Goal: Answer question/provide support

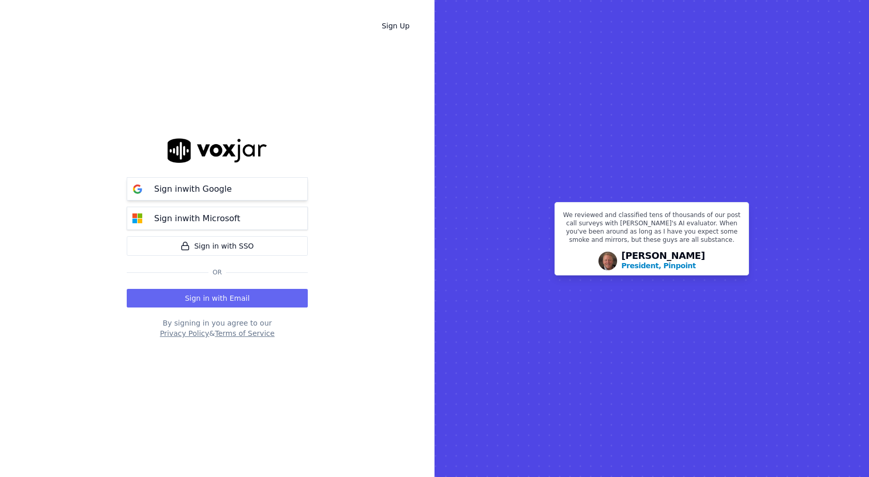
click at [228, 189] on div "Sign in with Google" at bounding box center [193, 189] width 90 height 12
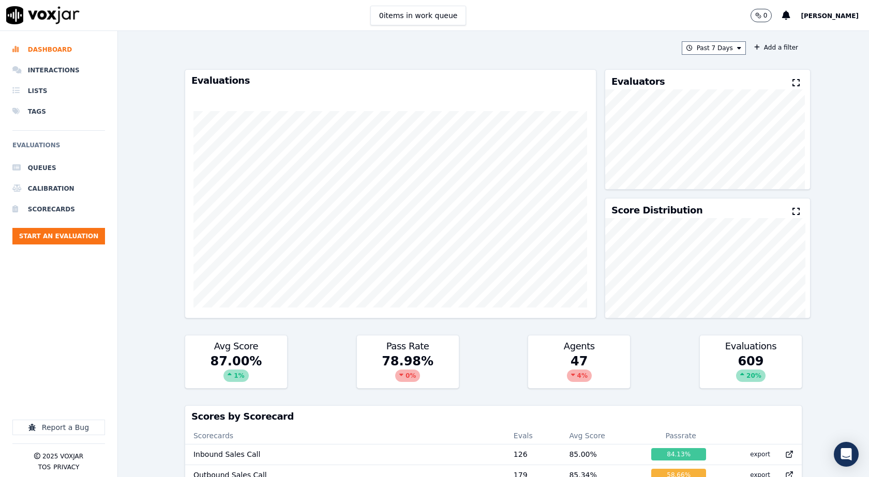
click at [511, 40] on div "Past 7 Days Add a filter Evaluations Evaluators Score Distribution Avg Score 87…" at bounding box center [494, 254] width 626 height 446
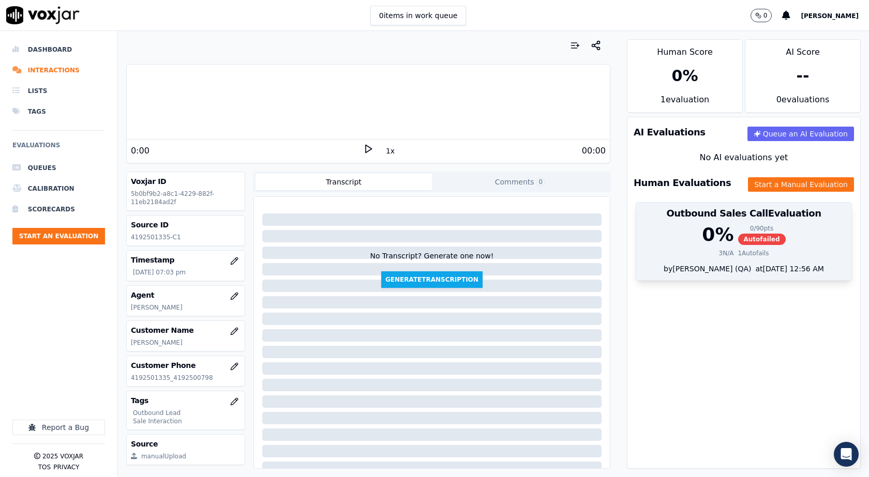
click at [711, 227] on div "0 %" at bounding box center [718, 235] width 32 height 21
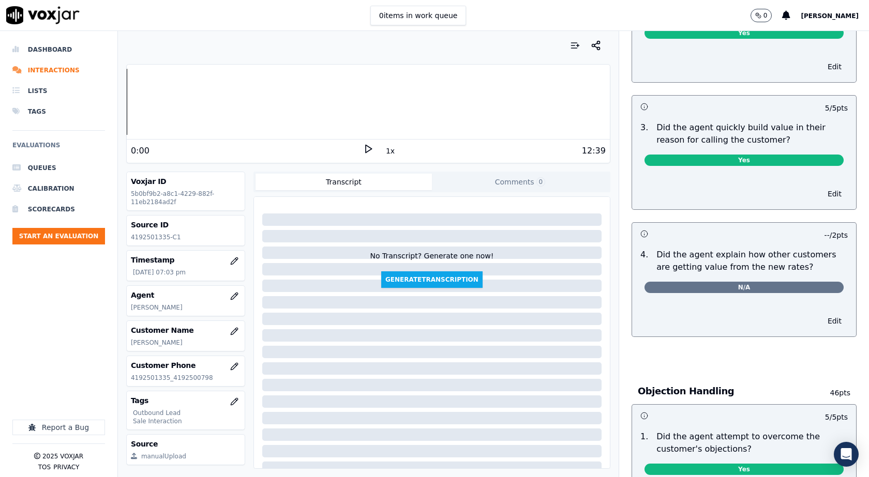
scroll to position [310, 0]
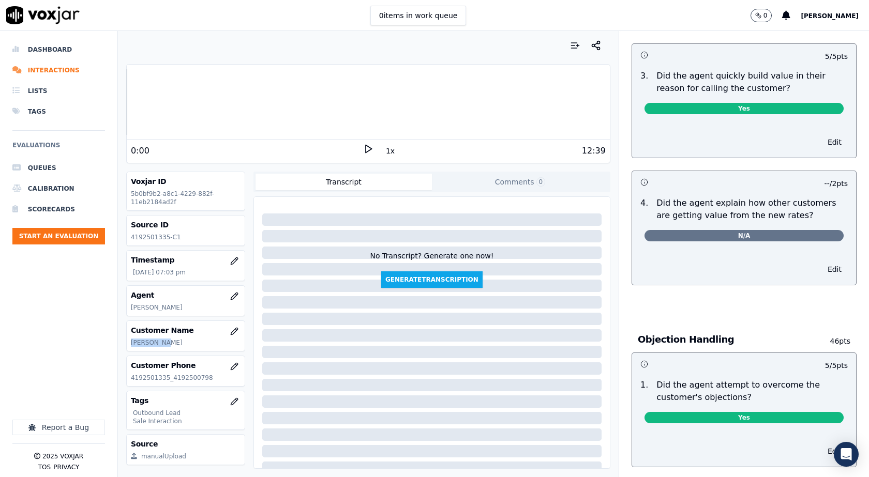
drag, startPoint x: 130, startPoint y: 345, endPoint x: 163, endPoint y: 345, distance: 33.1
type textarea "**********"
click at [163, 345] on div "Customer Name [PERSON_NAME]" at bounding box center [186, 336] width 118 height 30
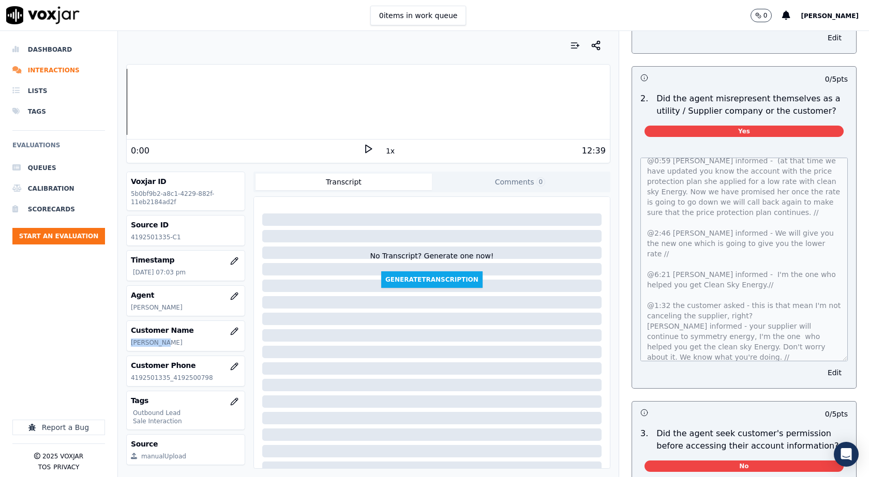
scroll to position [0, 0]
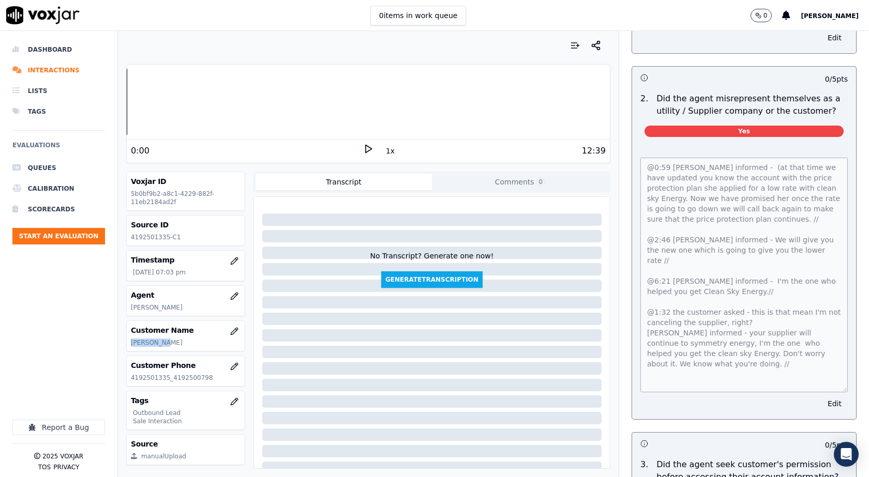
click at [832, 377] on div "@0:59 [PERSON_NAME] informed - (at that time we have updated you know the accou…" at bounding box center [744, 282] width 224 height 274
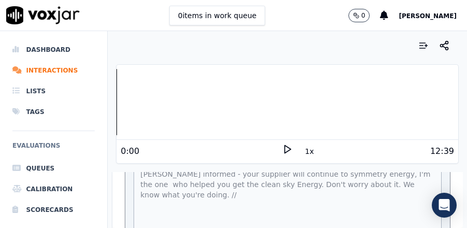
scroll to position [1035, 0]
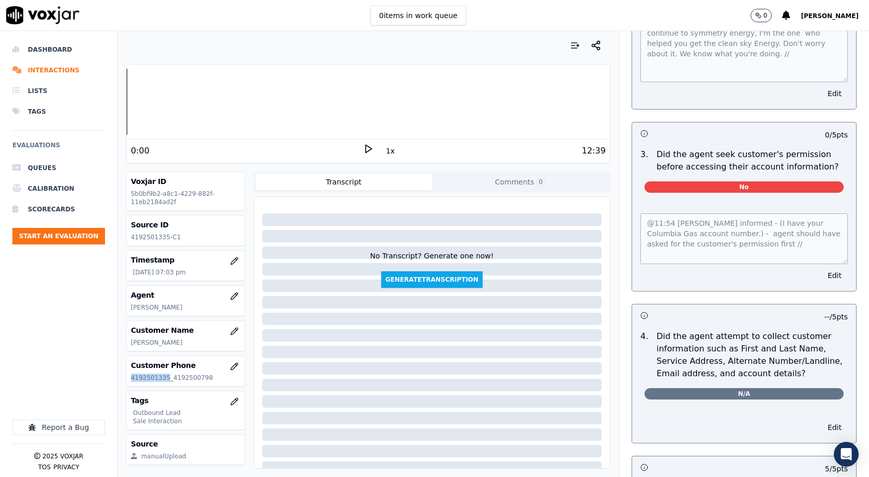
drag, startPoint x: 163, startPoint y: 378, endPoint x: 130, endPoint y: 383, distance: 33.5
click at [130, 383] on div "Customer Phone [PHONE_NUMBER]_[PHONE_NUMBER]" at bounding box center [186, 371] width 118 height 30
copy p "4192501335"
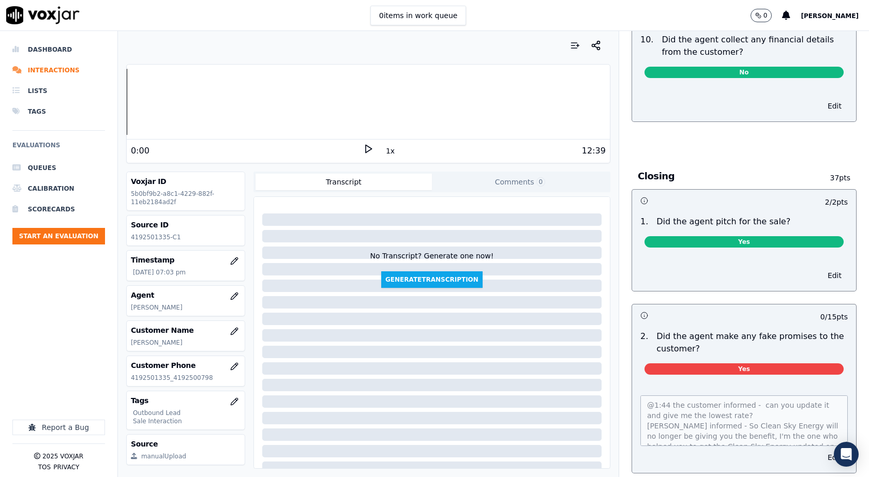
scroll to position [2276, 0]
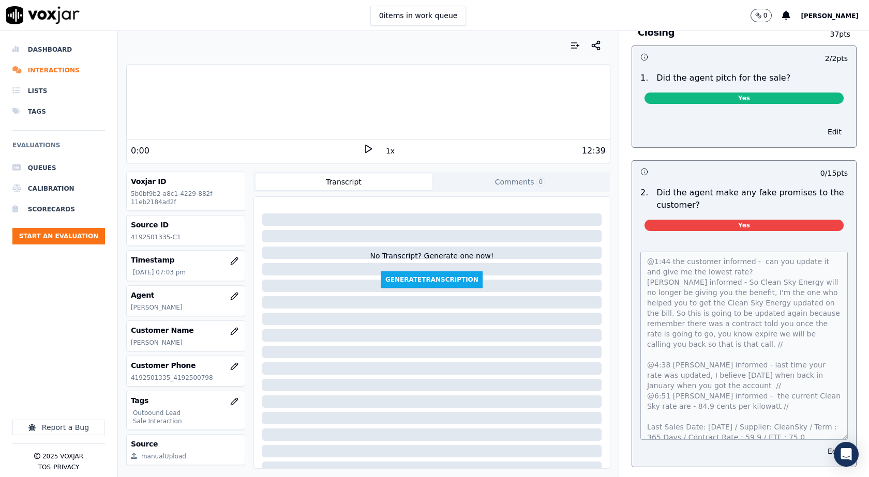
click at [825, 427] on div "@1:44 the customer informed - can you update it and give me the lowest rate? [P…" at bounding box center [744, 354] width 224 height 228
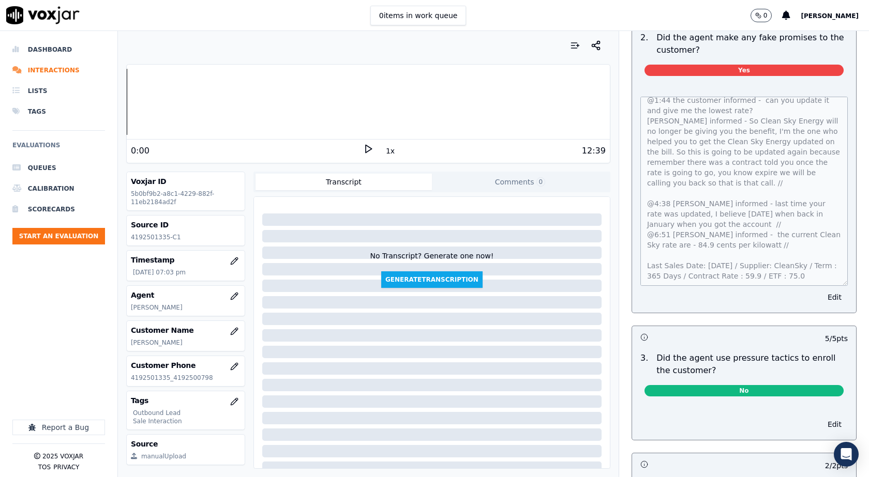
scroll to position [2224, 0]
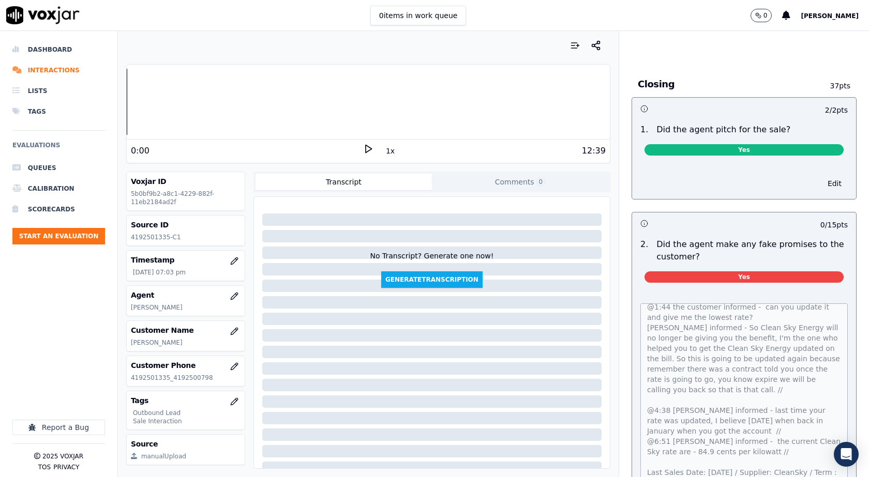
click at [143, 341] on p "[PERSON_NAME]" at bounding box center [186, 343] width 110 height 8
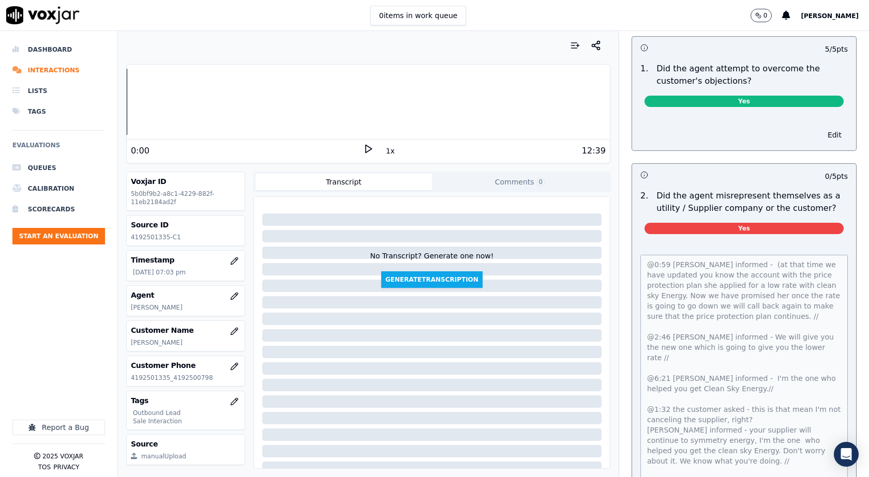
scroll to position [569, 0]
